Goal: Task Accomplishment & Management: Manage account settings

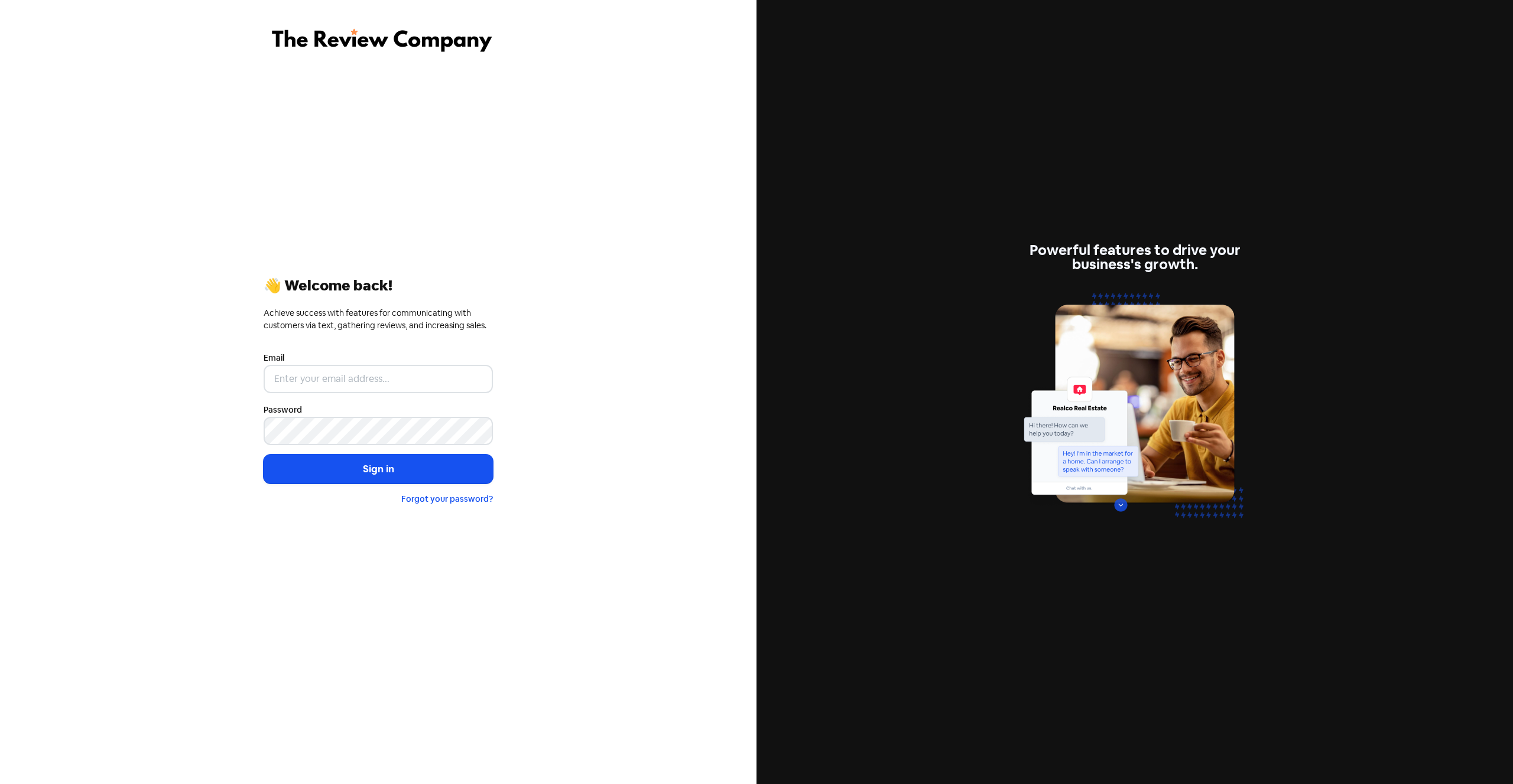
click at [436, 171] on div "👋 Welcome back! Achieve success with features for communicating with customers …" at bounding box center [378, 392] width 756 height 784
